Goal: Task Accomplishment & Management: Use online tool/utility

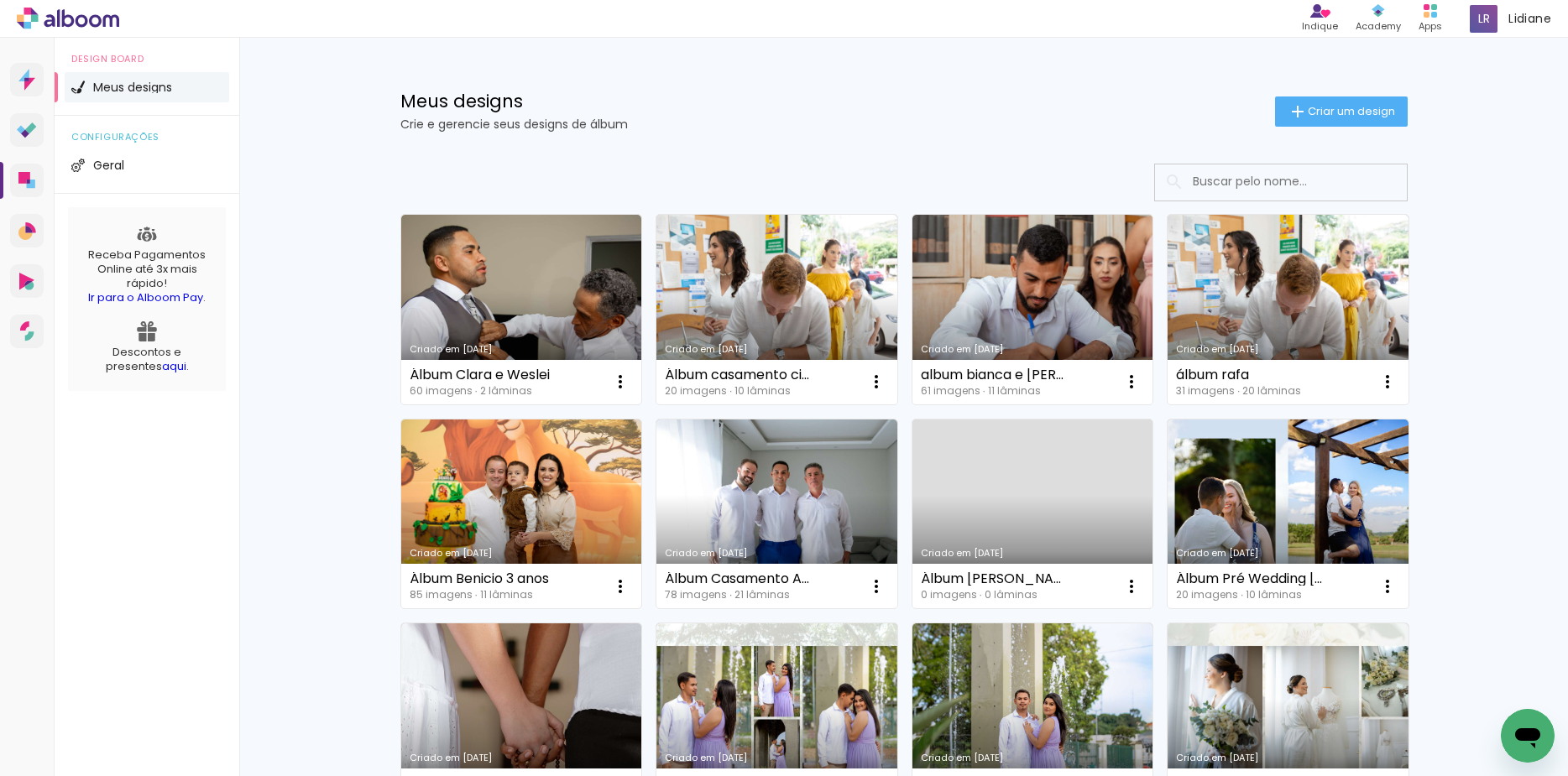
click at [99, 24] on icon at bounding box center [95, 20] width 12 height 12
click at [1308, 105] on span "Criar um design" at bounding box center [1351, 110] width 87 height 10
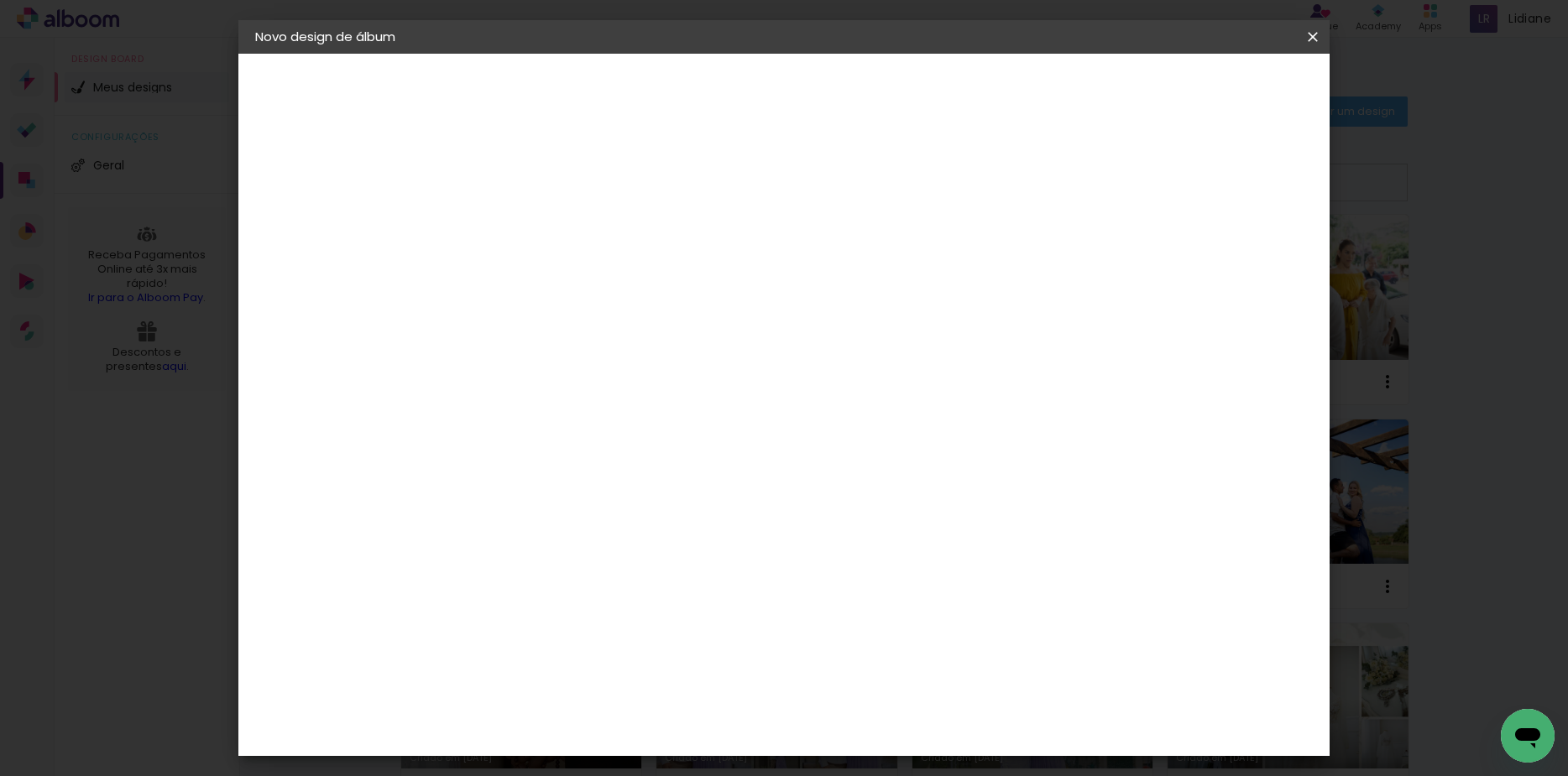
click at [530, 235] on input at bounding box center [530, 225] width 0 height 26
click at [1314, 36] on iron-icon at bounding box center [1312, 37] width 20 height 17
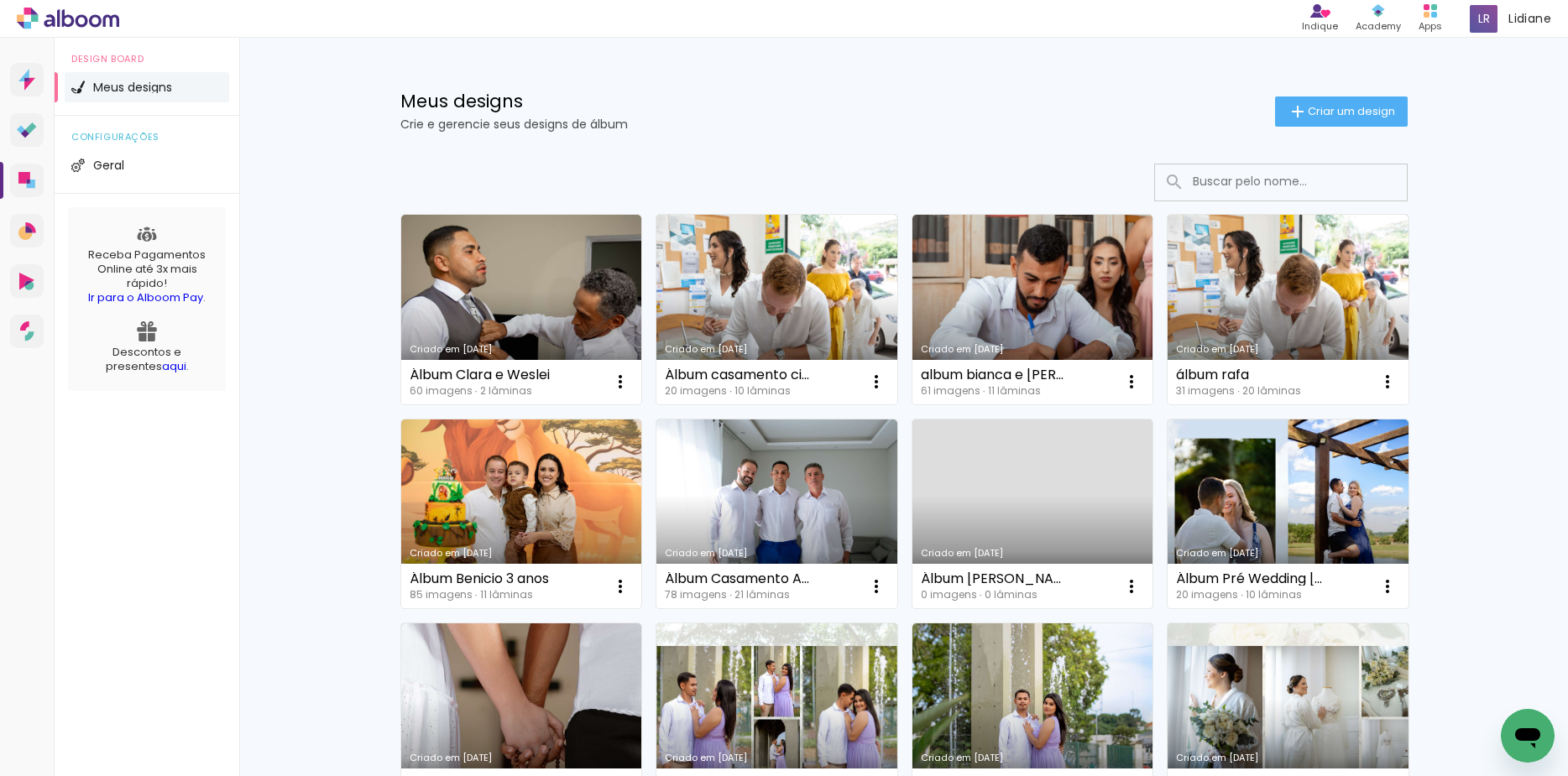
click at [56, 13] on icon at bounding box center [68, 18] width 103 height 22
click at [26, 133] on icon at bounding box center [25, 133] width 9 height 9
